Goal: Information Seeking & Learning: Learn about a topic

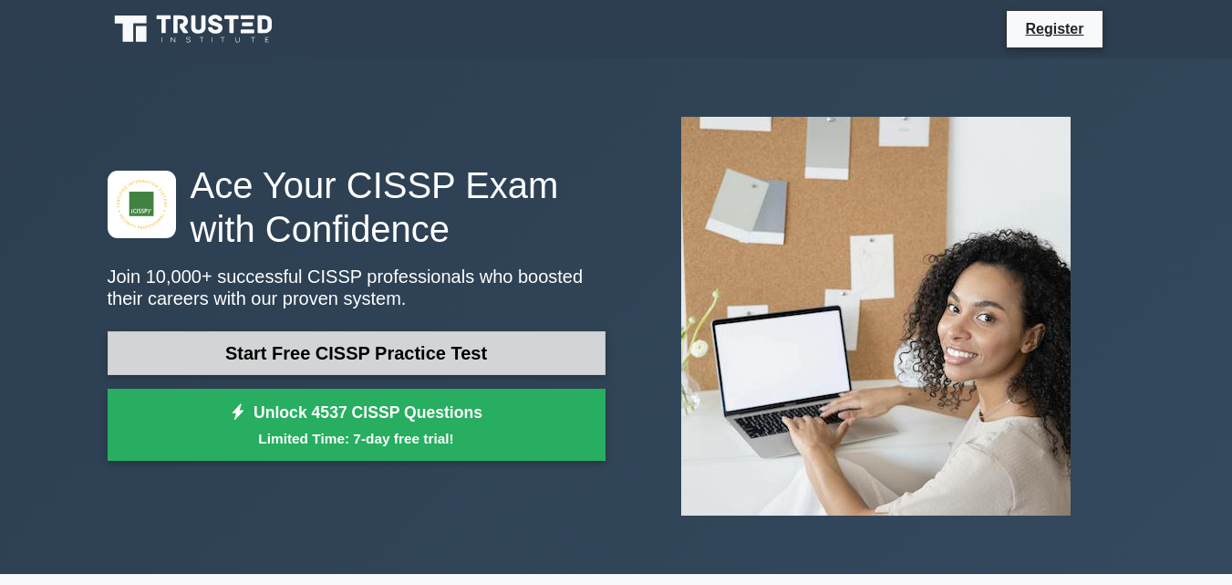
click at [388, 340] on link "Start Free CISSP Practice Test" at bounding box center [357, 353] width 498 height 44
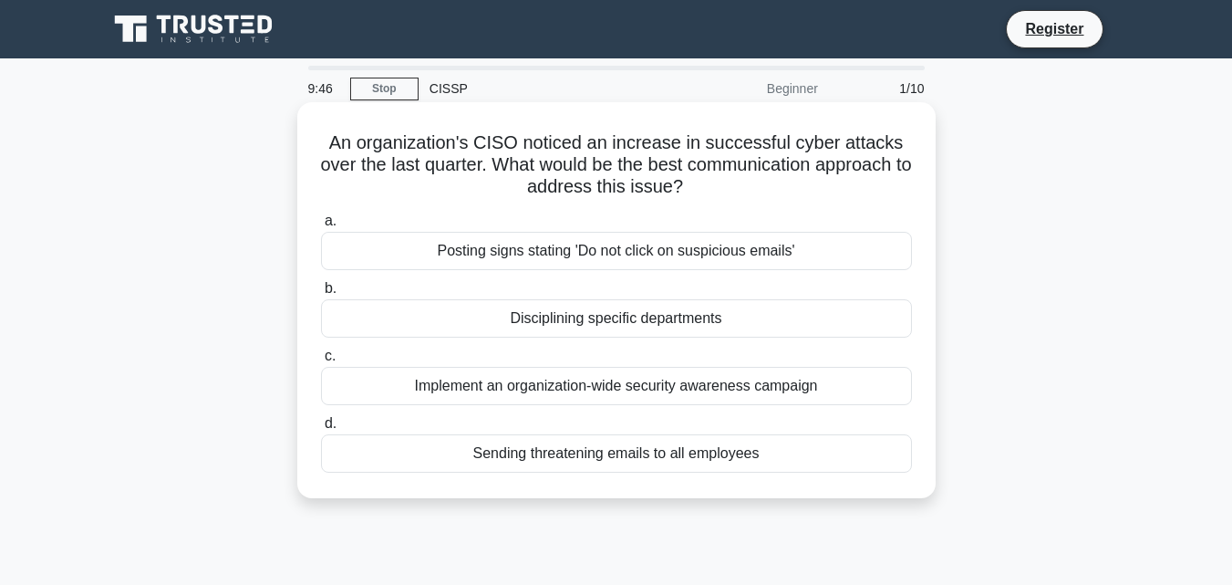
click at [537, 325] on div "Disciplining specific departments" at bounding box center [616, 318] width 591 height 38
click at [321, 295] on input "b. Disciplining specific departments" at bounding box center [321, 289] width 0 height 12
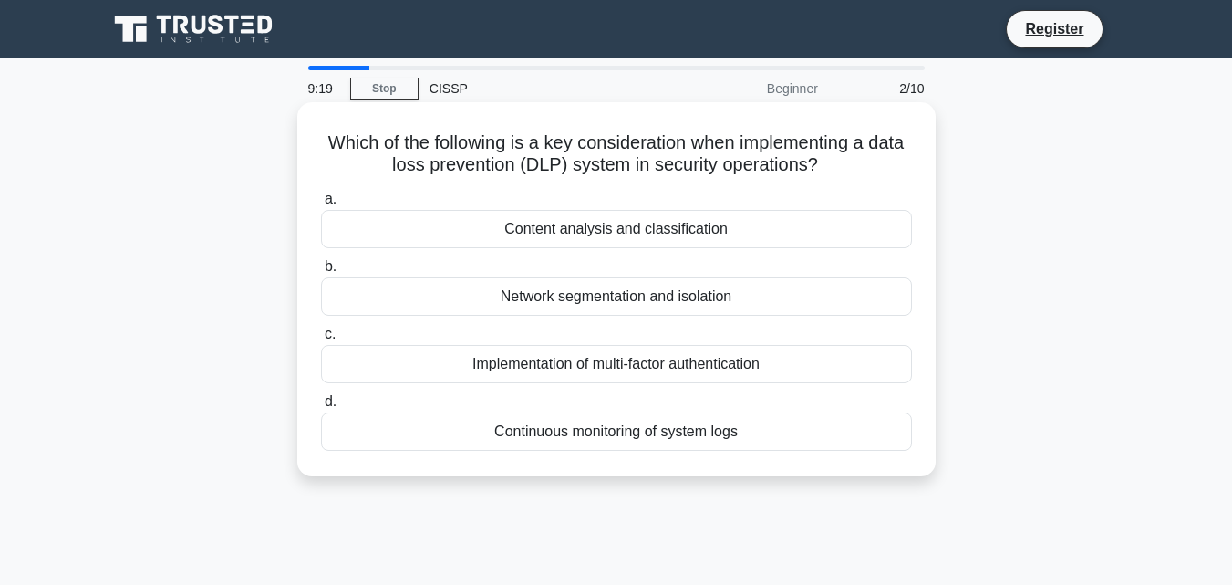
click at [607, 292] on div "Network segmentation and isolation" at bounding box center [616, 296] width 591 height 38
click at [321, 273] on input "b. Network segmentation and isolation" at bounding box center [321, 267] width 0 height 12
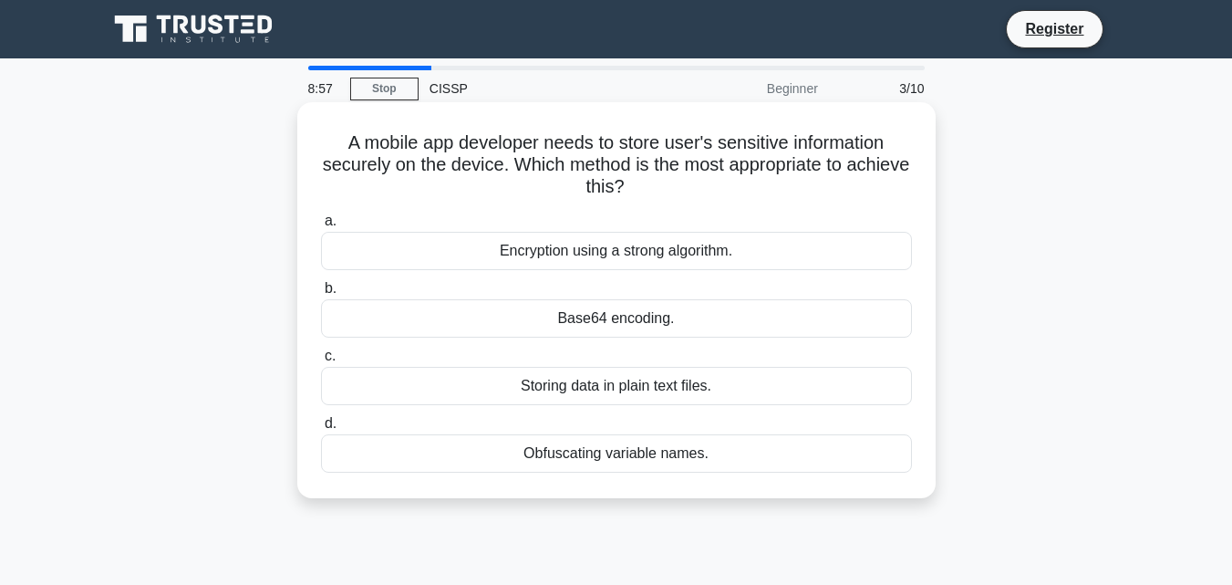
click at [630, 383] on div "Storing data in plain text files." at bounding box center [616, 386] width 591 height 38
click at [321, 362] on input "c. Storing data in plain text files." at bounding box center [321, 356] width 0 height 12
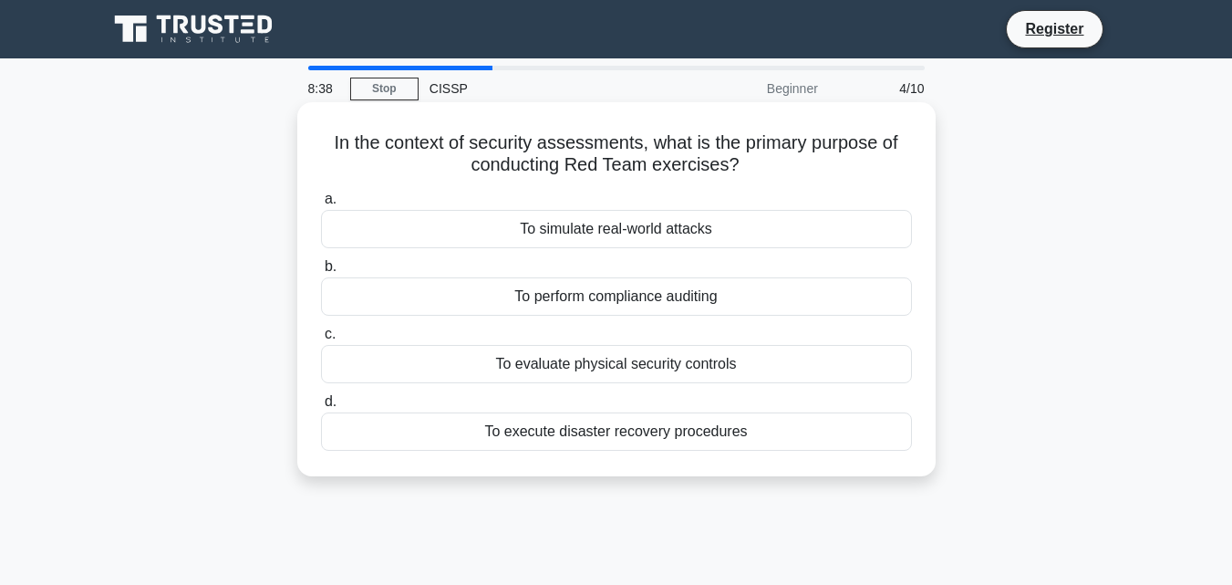
click at [595, 238] on div "To simulate real-world attacks" at bounding box center [616, 229] width 591 height 38
click at [321, 205] on input "a. To simulate real-world attacks" at bounding box center [321, 199] width 0 height 12
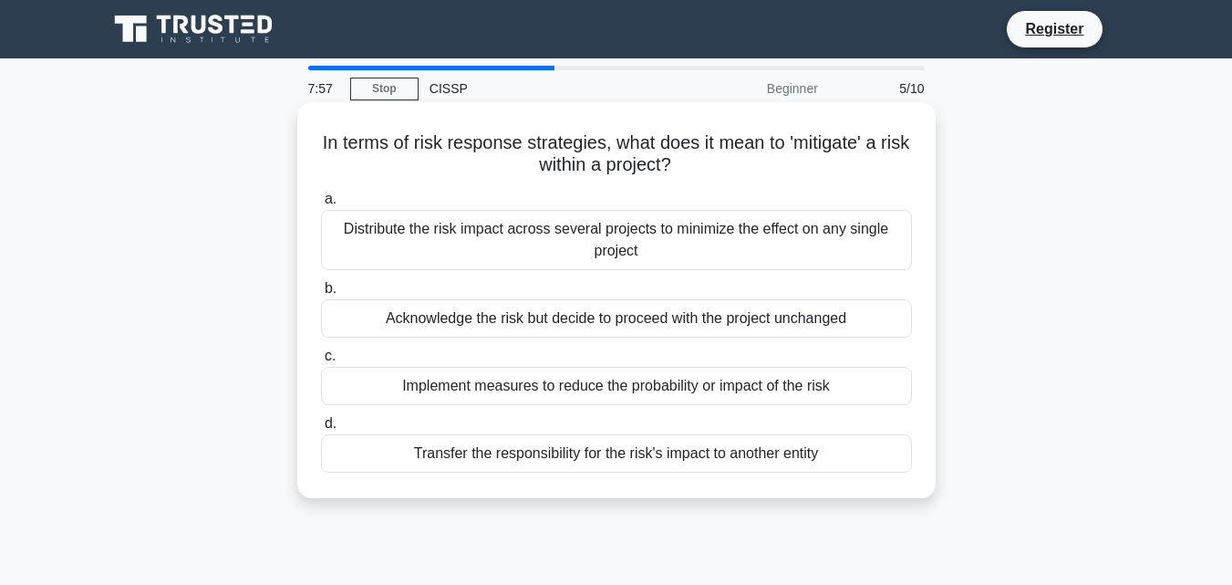
click at [623, 230] on div "Distribute the risk impact across several projects to minimize the effect on an…" at bounding box center [616, 240] width 591 height 60
click at [321, 205] on input "a. Distribute the risk impact across several projects to minimize the effect on…" at bounding box center [321, 199] width 0 height 12
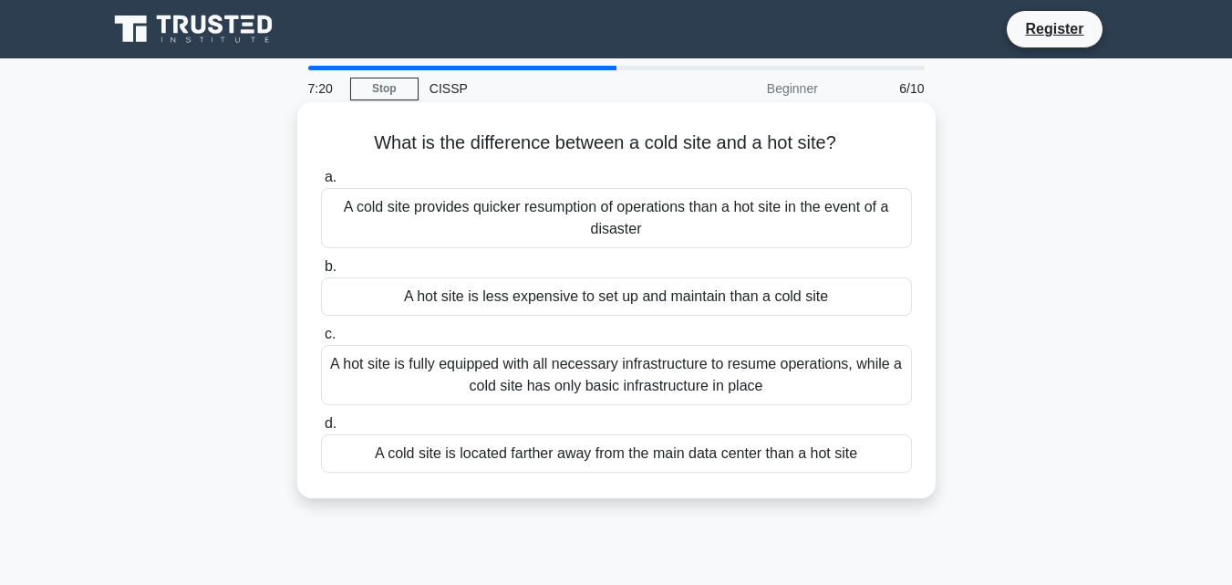
click at [643, 367] on div "A hot site is fully equipped with all necessary infrastructure to resume operat…" at bounding box center [616, 375] width 591 height 60
click at [321, 340] on input "c. A hot site is fully equipped with all necessary infrastructure to resume ope…" at bounding box center [321, 334] width 0 height 12
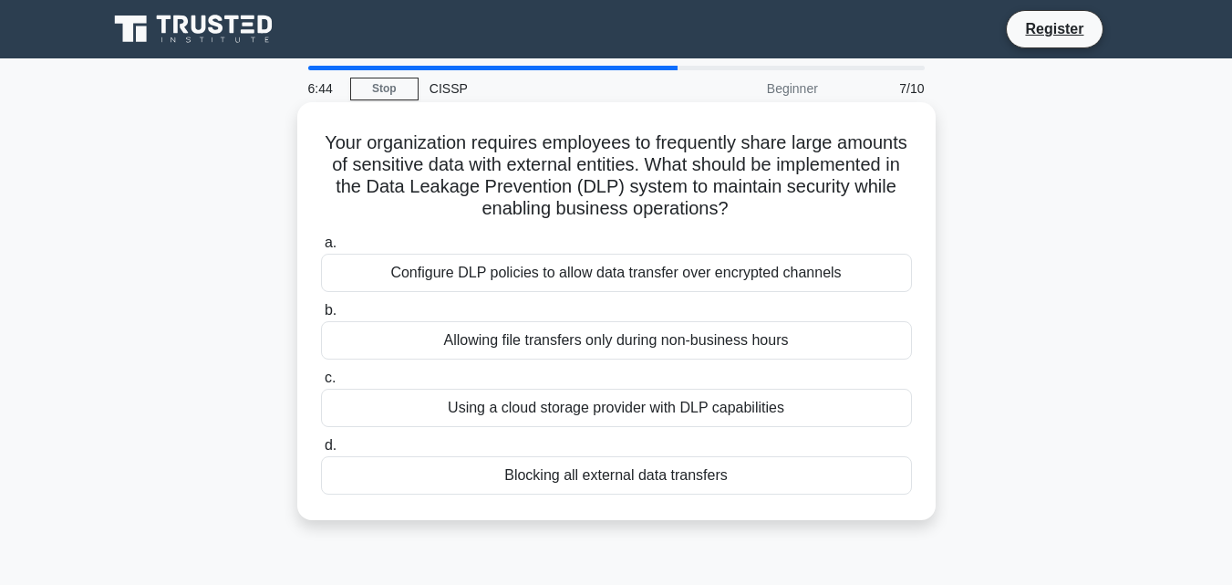
click at [644, 415] on div "Using a cloud storage provider with DLP capabilities" at bounding box center [616, 408] width 591 height 38
click at [321, 384] on input "c. Using a cloud storage provider with DLP capabilities" at bounding box center [321, 378] width 0 height 12
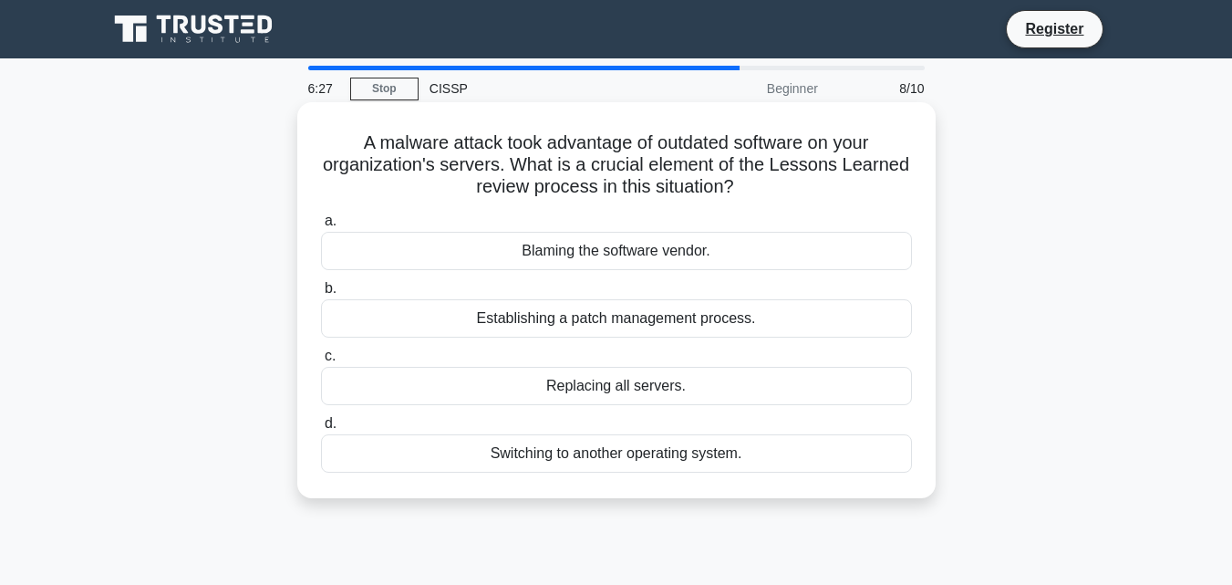
click at [688, 334] on div "Establishing a patch management process." at bounding box center [616, 318] width 591 height 38
click at [321, 295] on input "b. Establishing a patch management process." at bounding box center [321, 289] width 0 height 12
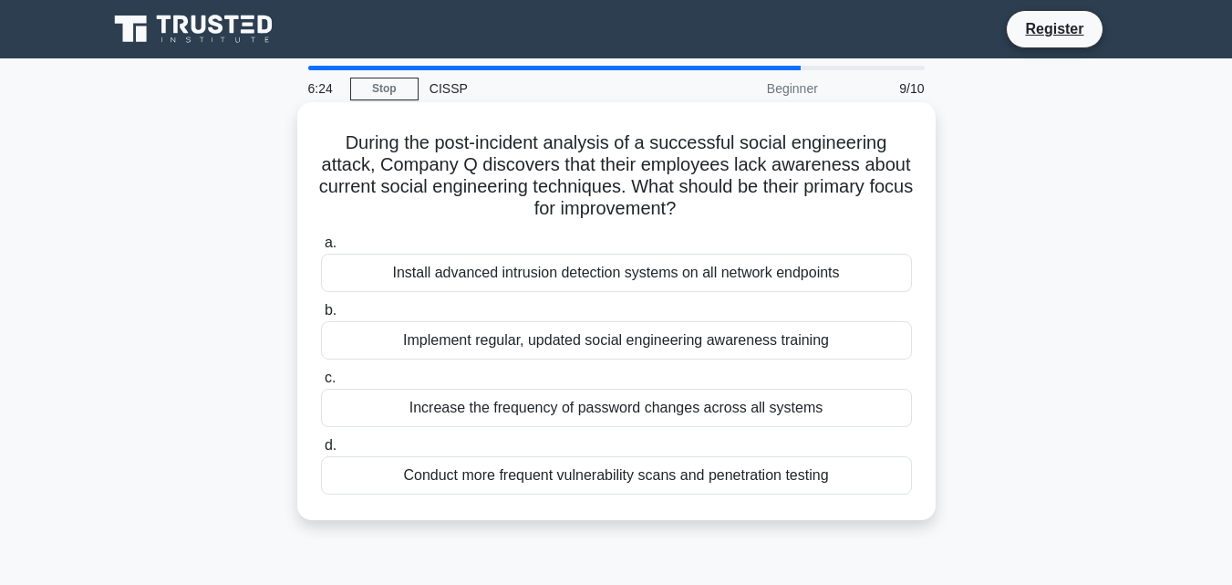
click at [711, 279] on div "Install advanced intrusion detection systems on all network endpoints" at bounding box center [616, 273] width 591 height 38
click at [321, 249] on input "a. Install advanced intrusion detection systems on all network endpoints" at bounding box center [321, 243] width 0 height 12
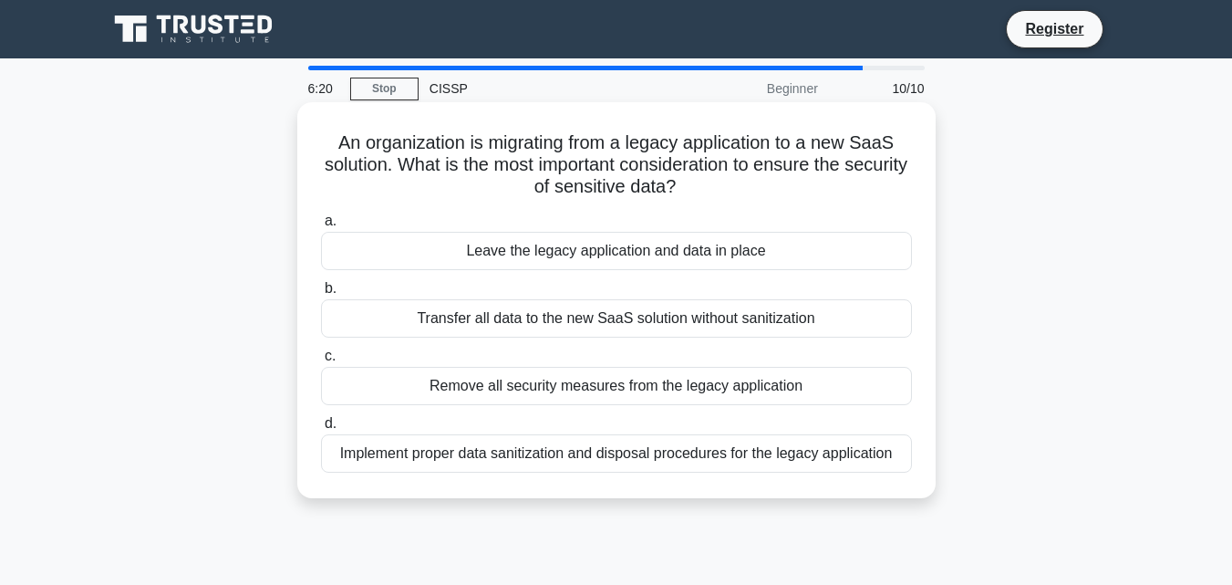
click at [697, 451] on div "Implement proper data sanitization and disposal procedures for the legacy appli…" at bounding box center [616, 453] width 591 height 38
click at [321, 430] on input "d. Implement proper data sanitization and disposal procedures for the legacy ap…" at bounding box center [321, 424] width 0 height 12
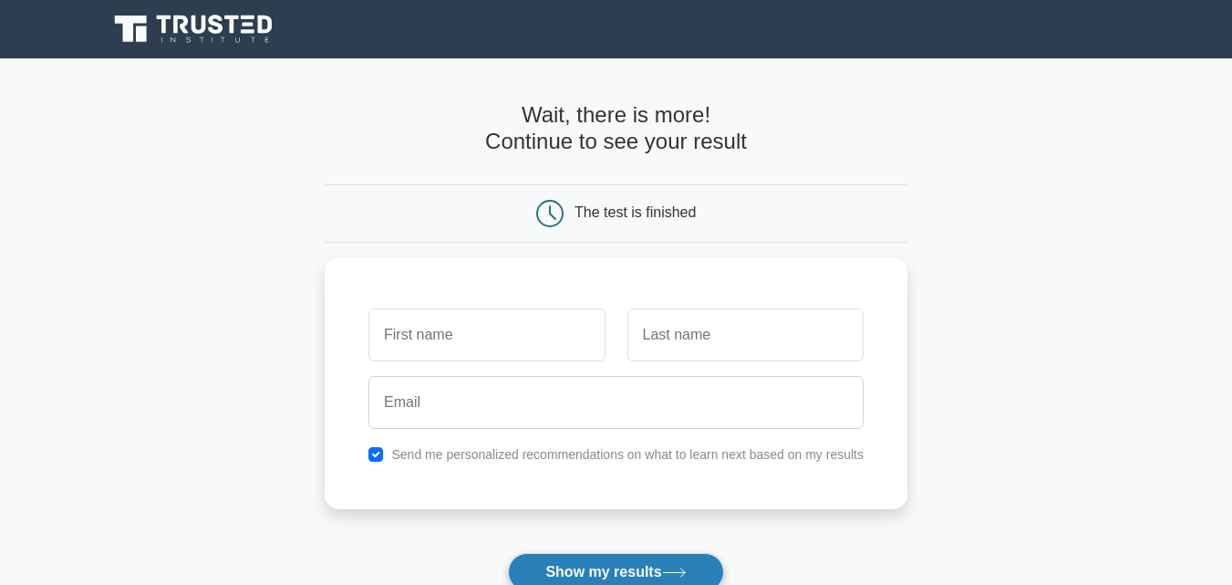
click at [646, 568] on button "Show my results" at bounding box center [615, 572] width 215 height 38
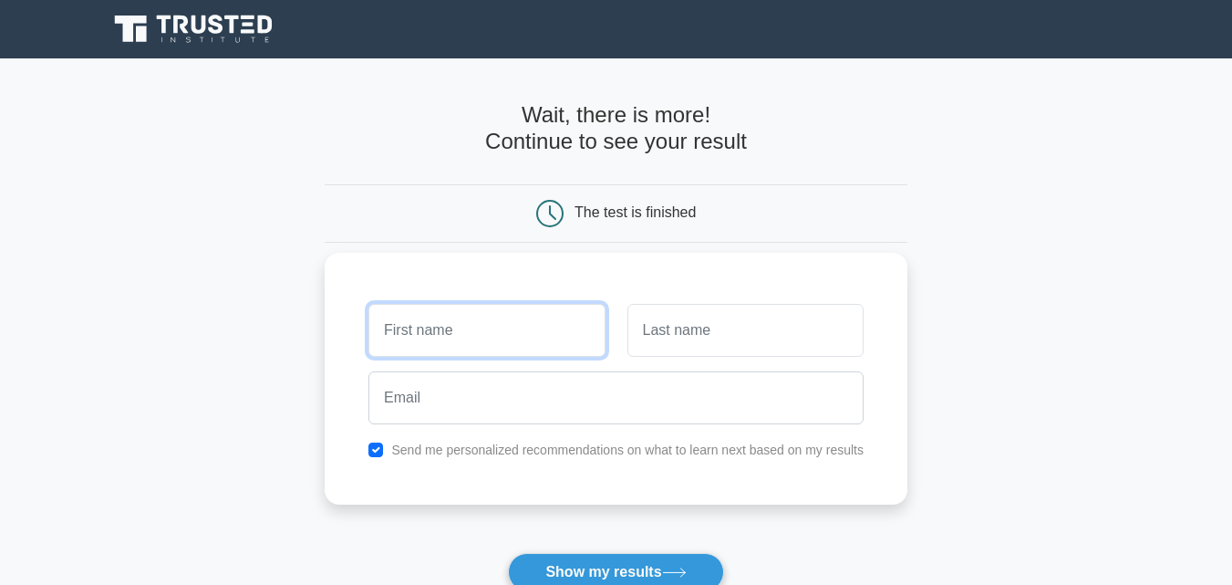
click at [501, 322] on input "text" at bounding box center [486, 330] width 236 height 53
click at [458, 329] on input "text" at bounding box center [486, 330] width 236 height 53
type input "ali"
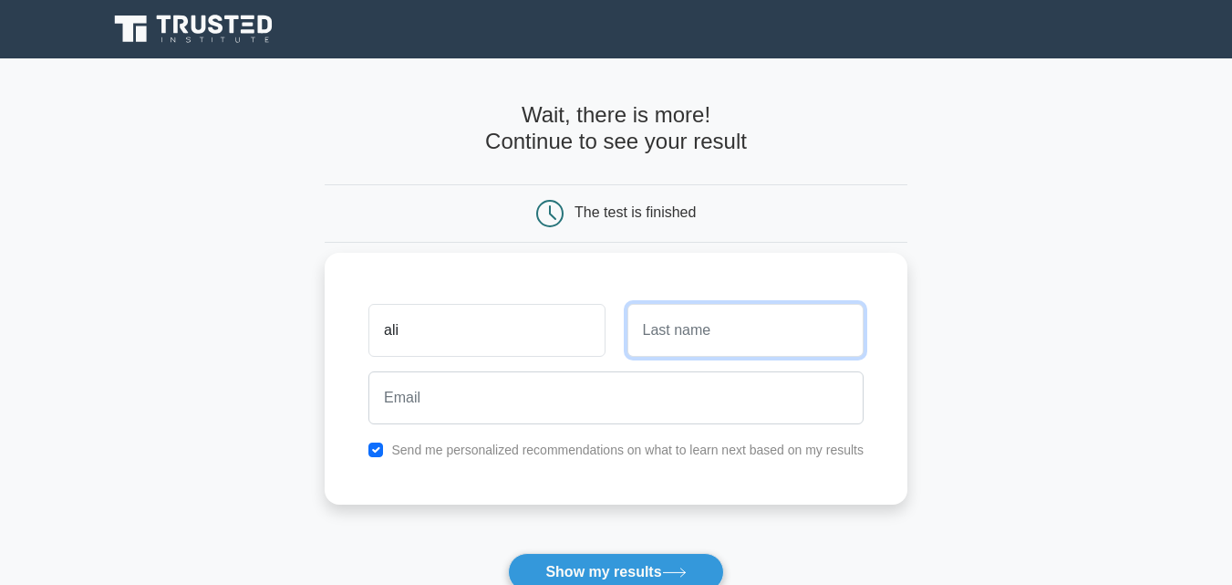
click at [669, 317] on input "text" at bounding box center [746, 330] width 236 height 53
type input "ali"
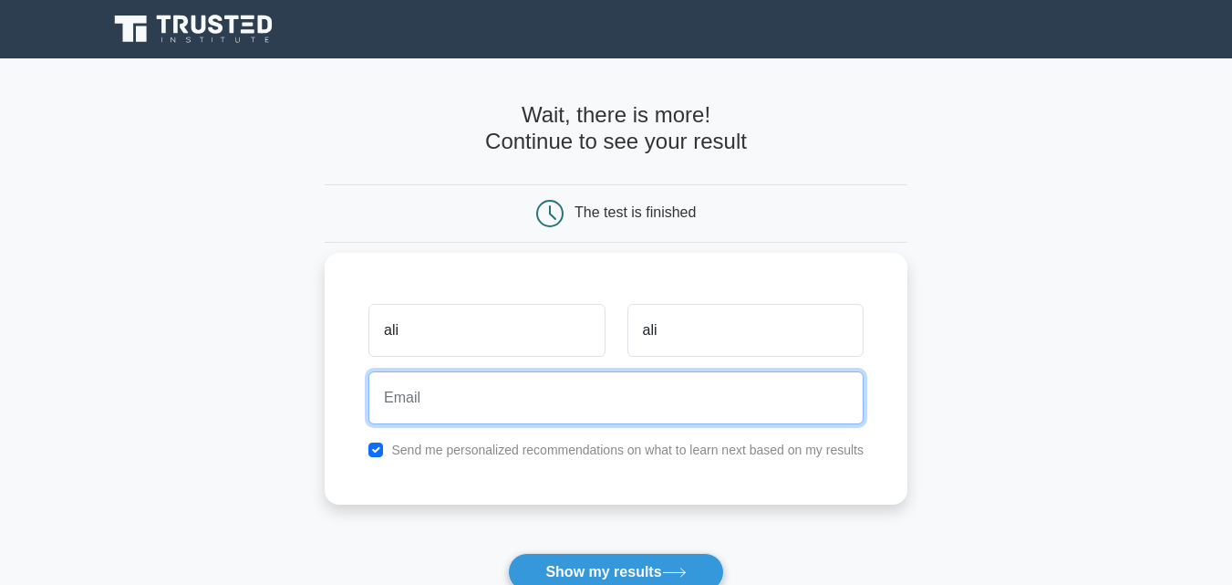
click at [468, 415] on input "email" at bounding box center [615, 397] width 495 height 53
type input "[EMAIL_ADDRESS][DOMAIN_NAME]"
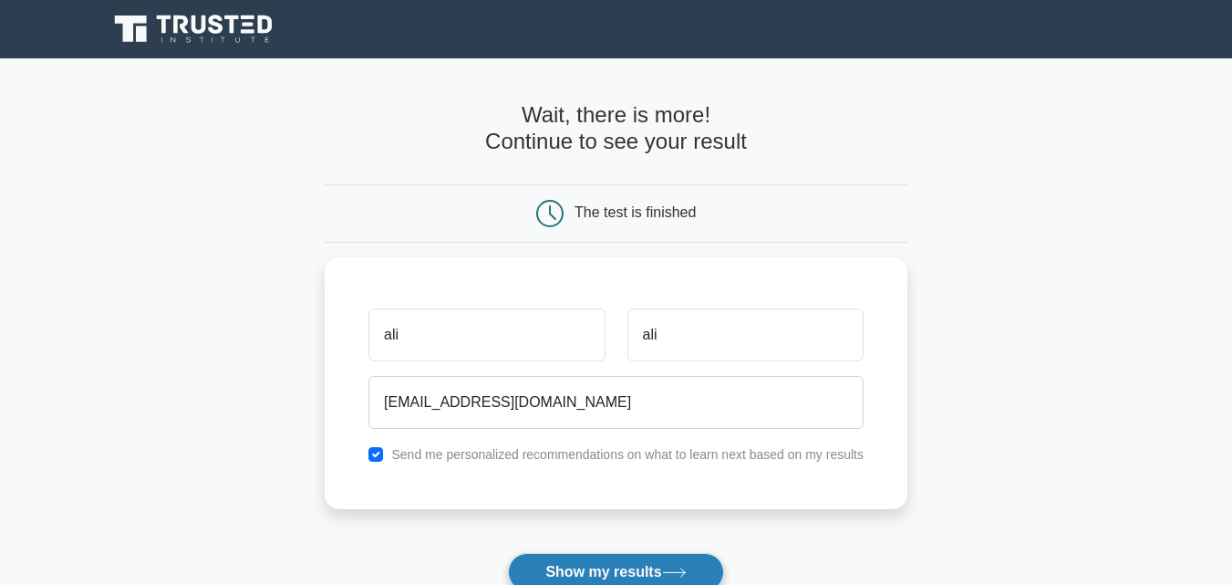
click at [586, 563] on button "Show my results" at bounding box center [615, 572] width 215 height 38
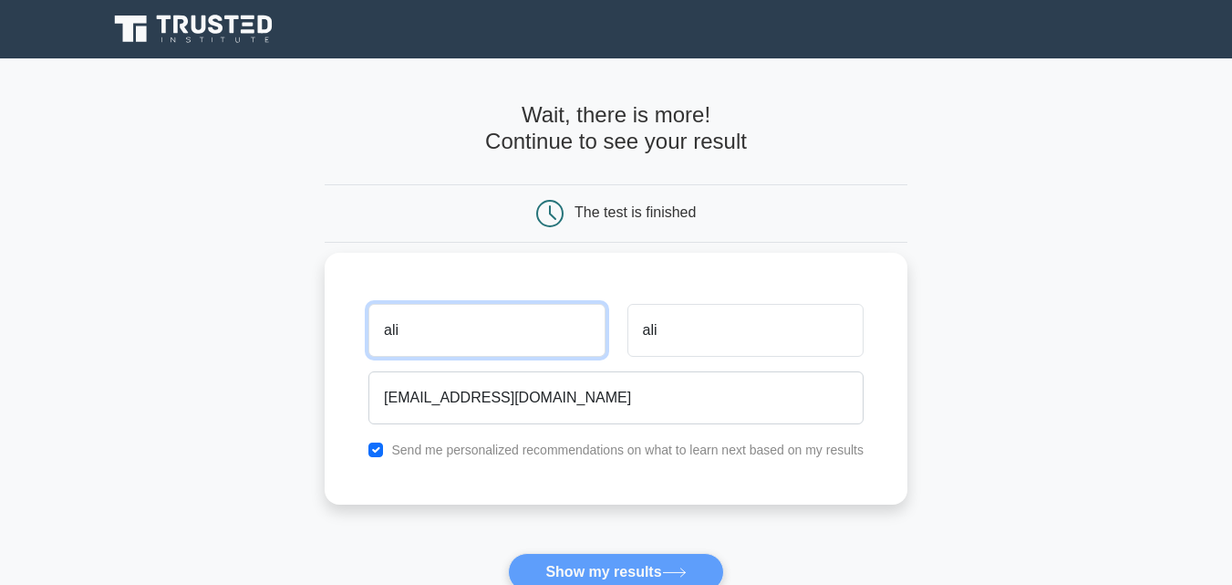
click at [441, 353] on input "ali" at bounding box center [486, 330] width 236 height 53
type input "a"
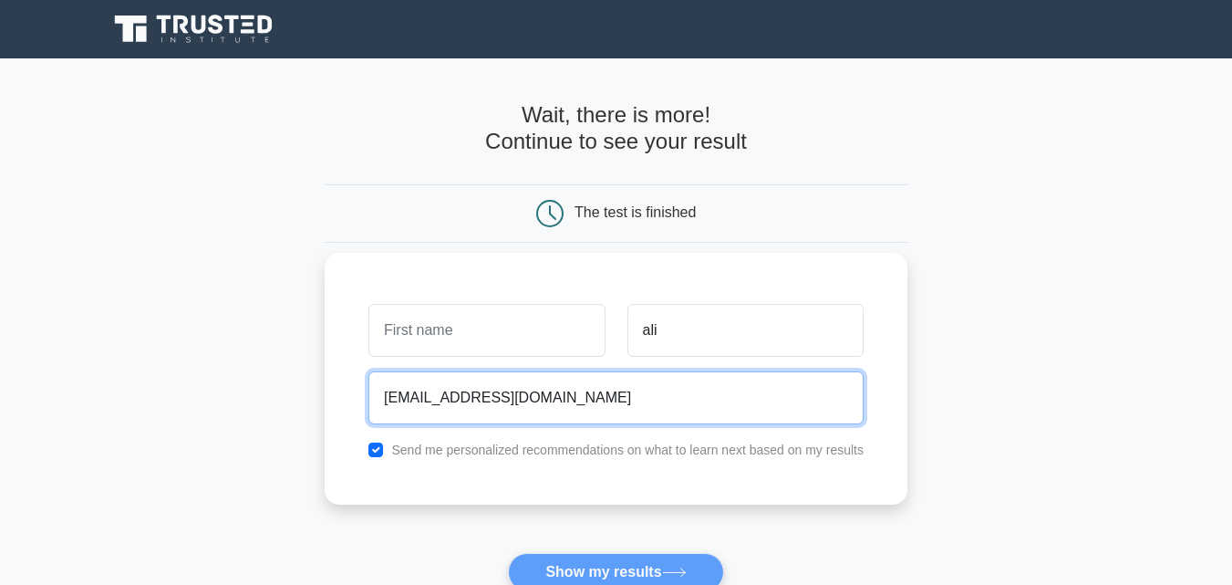
click at [673, 399] on input "mianusman48777906@gmail.com" at bounding box center [615, 397] width 495 height 53
type input "m"
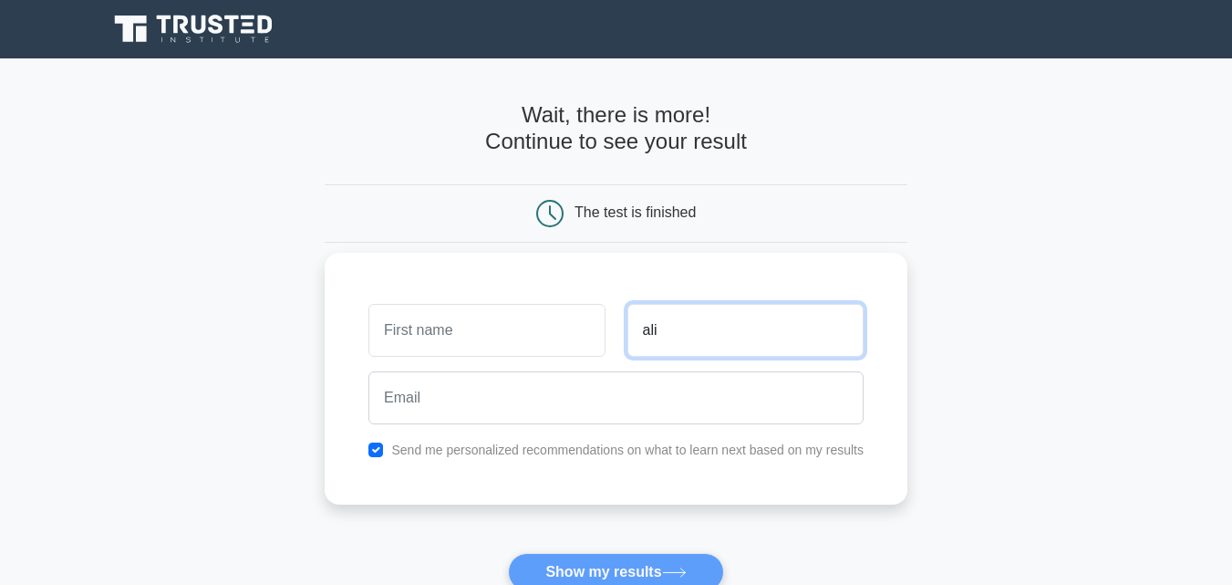
click at [684, 341] on input "ali" at bounding box center [746, 330] width 236 height 53
type input "a"
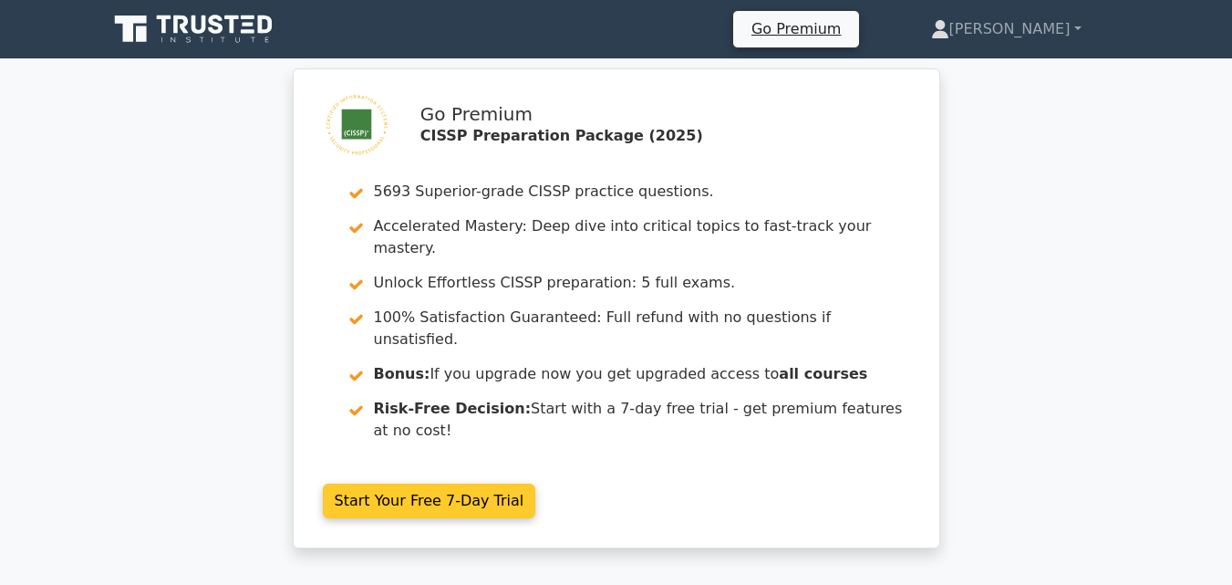
click at [424, 483] on link "Start Your Free 7-Day Trial" at bounding box center [429, 500] width 213 height 35
